Goal: Find specific page/section: Find specific page/section

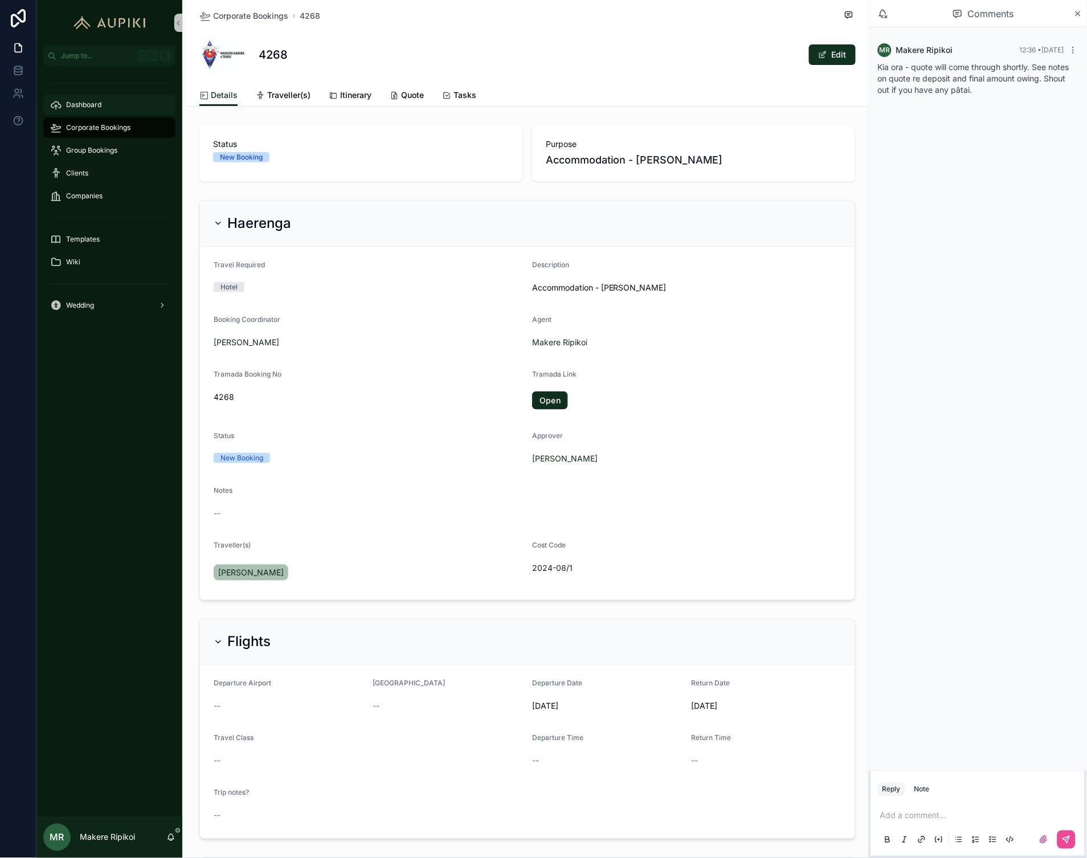
click at [76, 127] on span "Corporate Bookings" at bounding box center [98, 127] width 64 height 9
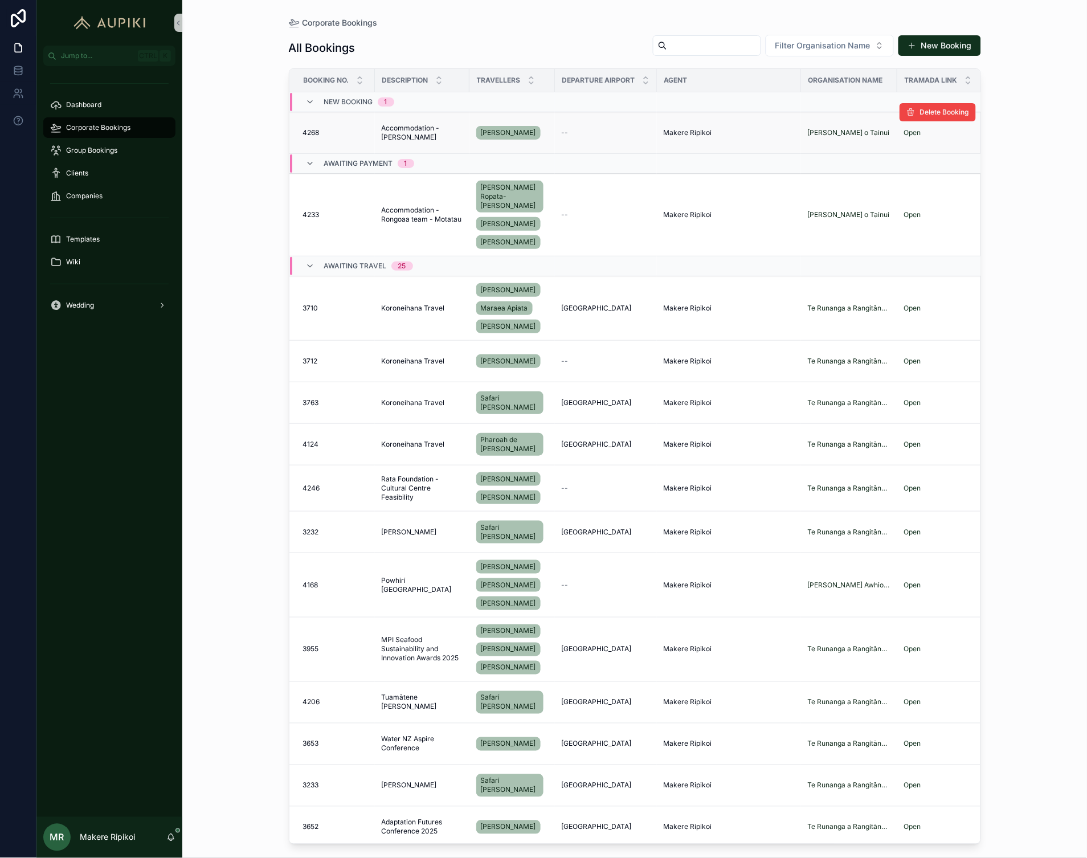
click at [419, 137] on span "Accommodation - [PERSON_NAME]" at bounding box center [422, 133] width 81 height 18
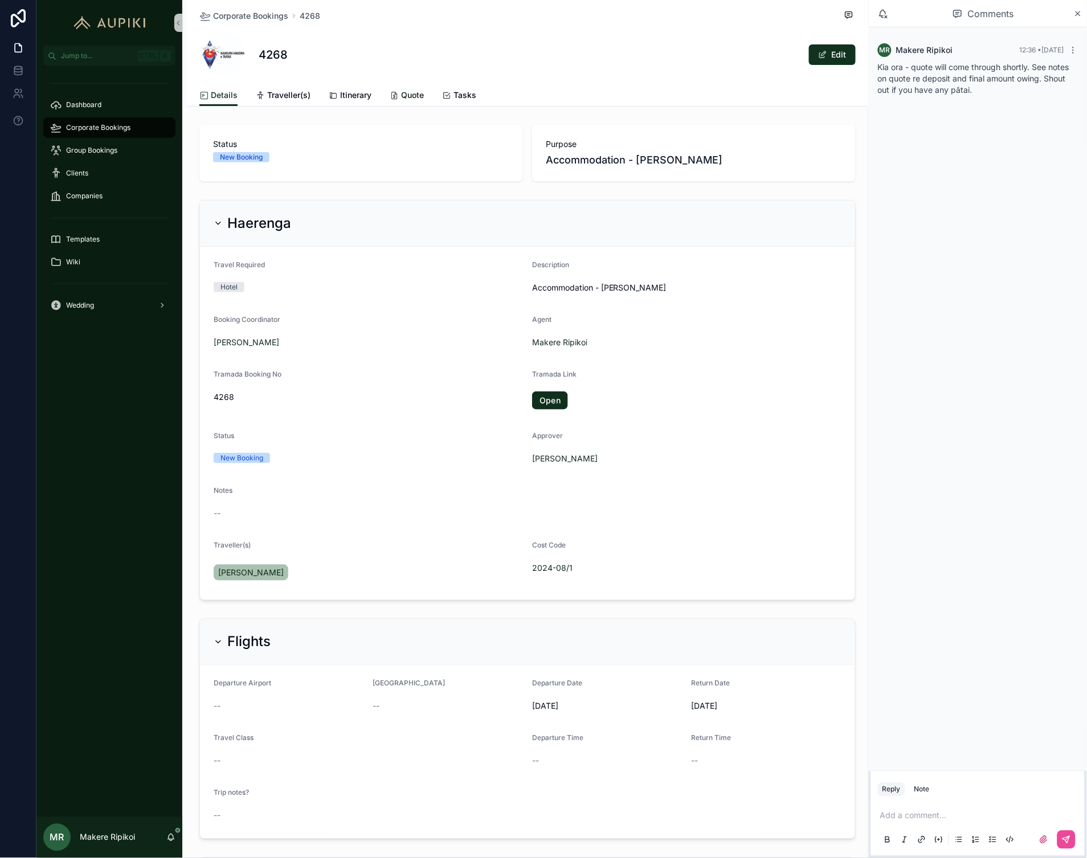
click at [401, 94] on span "Quote" at bounding box center [412, 94] width 23 height 11
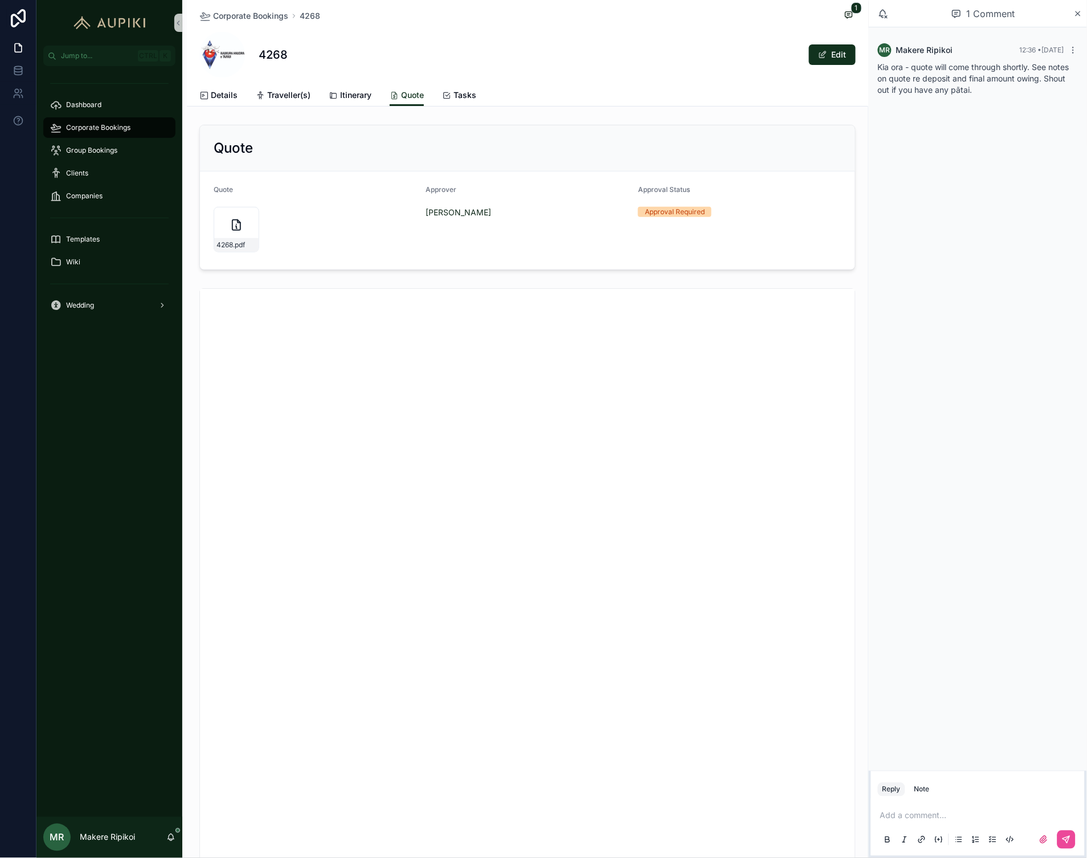
click at [88, 124] on span "Corporate Bookings" at bounding box center [98, 127] width 64 height 9
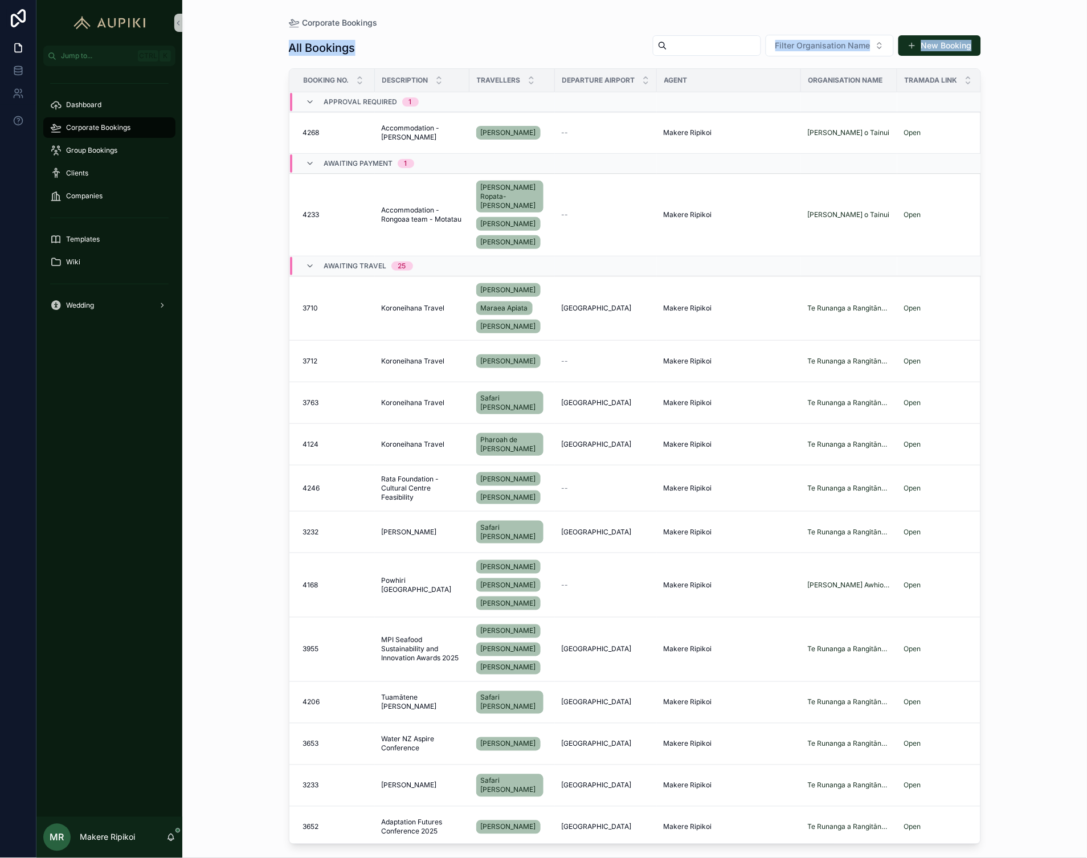
drag, startPoint x: 247, startPoint y: 58, endPoint x: 255, endPoint y: 548, distance: 489.6
click at [255, 548] on div "Corporate Bookings All Bookings Filter Organisation Name New Booking Booking No…" at bounding box center [634, 429] width 905 height 858
drag, startPoint x: 255, startPoint y: 548, endPoint x: 249, endPoint y: 557, distance: 10.8
click at [249, 557] on div "Corporate Bookings All Bookings Filter Organisation Name New Booking Booking No…" at bounding box center [634, 429] width 905 height 858
click at [108, 144] on div "Group Bookings" at bounding box center [109, 150] width 119 height 18
